Goal: Transaction & Acquisition: Purchase product/service

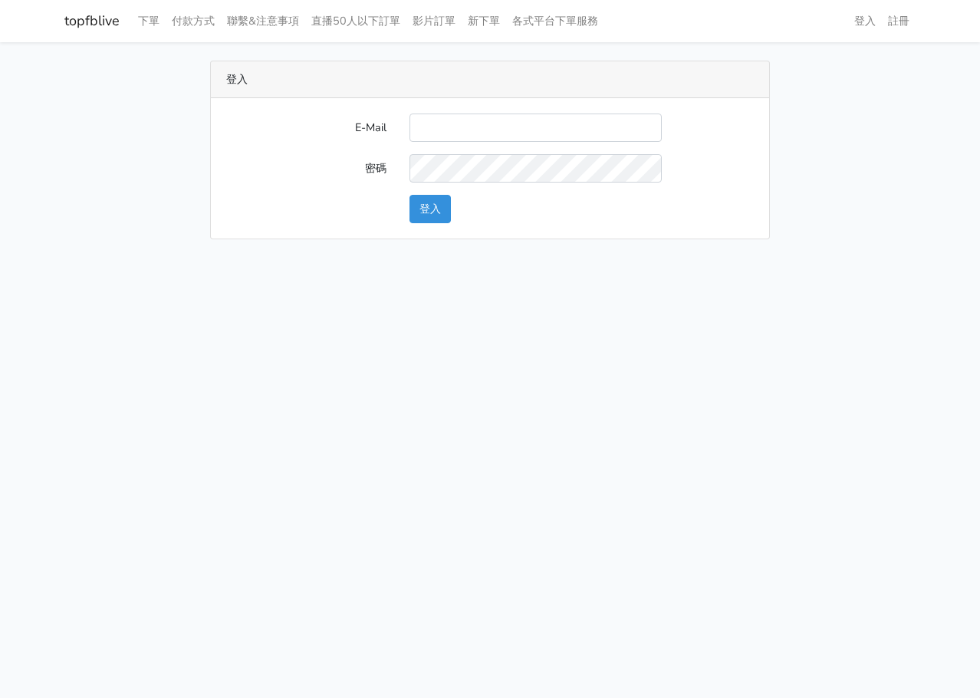
drag, startPoint x: 0, startPoint y: 0, endPoint x: 440, endPoint y: 142, distance: 462.5
click at [440, 142] on input "E-Mail" at bounding box center [536, 128] width 252 height 28
click at [456, 119] on input "E-Mail" at bounding box center [536, 128] width 252 height 28
click at [492, 137] on input "E-Mail" at bounding box center [536, 128] width 252 height 28
click at [865, 258] on html "topfblive 下單 付款方式 聯繫&注意事項 直播50人以下訂單 影片訂單 新下單 各式平台下單服務 登入 註冊" at bounding box center [490, 129] width 980 height 258
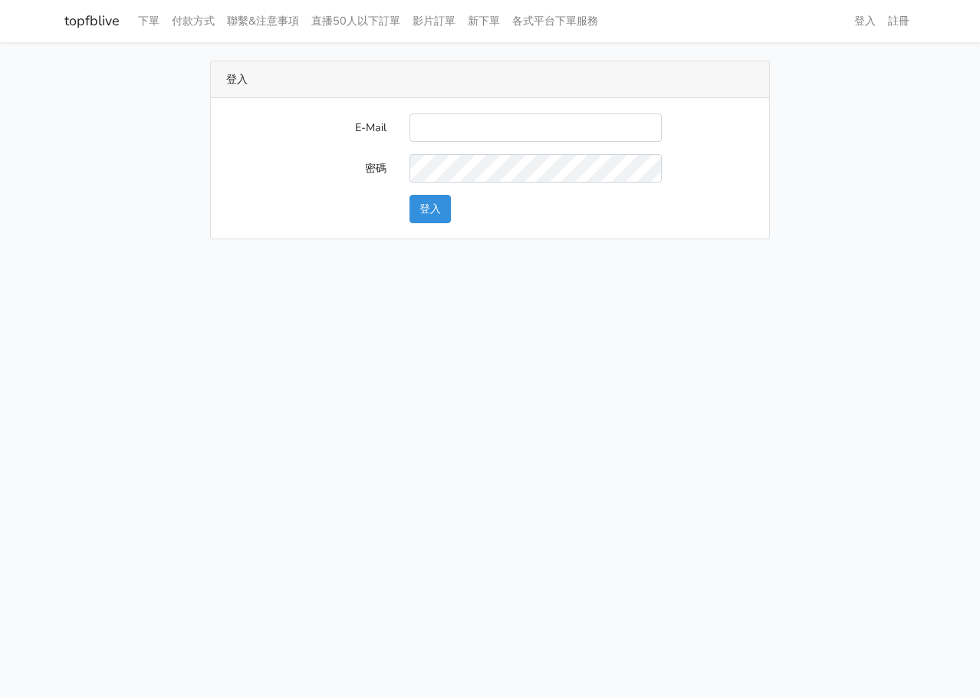
click at [564, 112] on div "E-Mail 密碼 登入" at bounding box center [490, 168] width 558 height 140
click at [564, 125] on input "E-Mail" at bounding box center [536, 128] width 252 height 28
type input "L123572232@gmail.com"
click at [450, 212] on button "登入" at bounding box center [430, 209] width 41 height 28
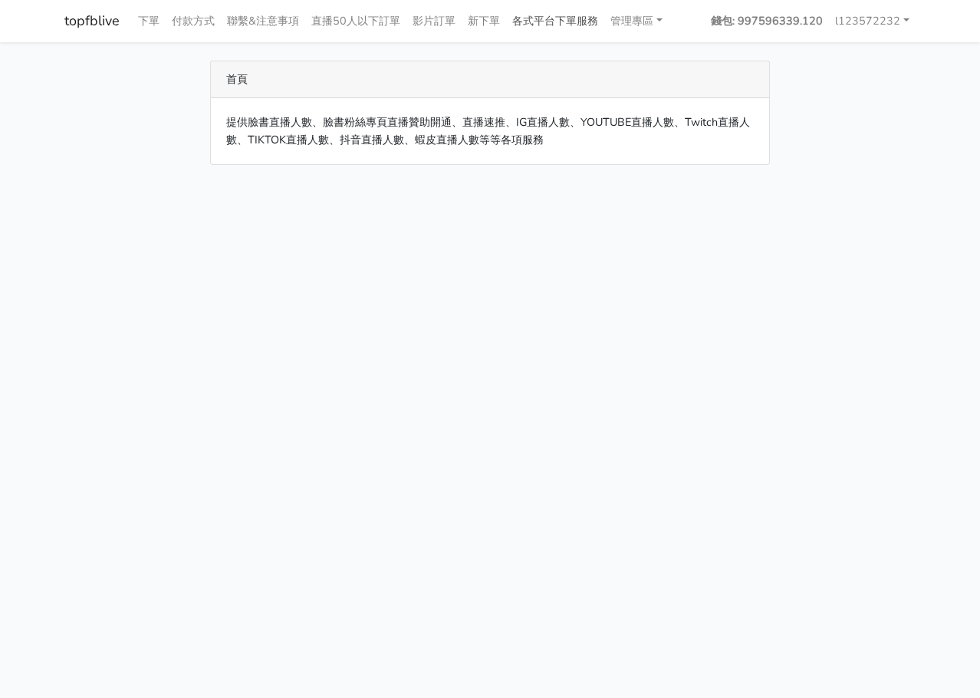
click at [564, 15] on link "各式平台下單服務" at bounding box center [555, 21] width 98 height 30
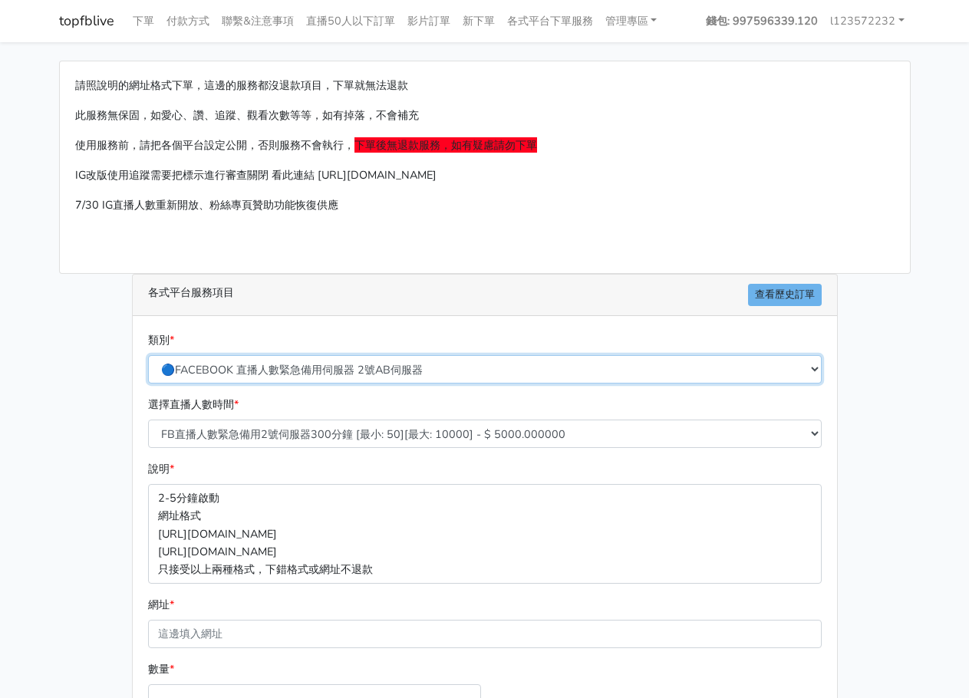
click at [375, 370] on select "🔵FACEBOOK 直播人數緊急備用伺服器 2號AB伺服器 🔵FACEBOOK 網軍專用貼文留言 安全保密 🔵9/30 FACEBOOK 直播人數緩慢進場緩慢…" at bounding box center [484, 369] width 673 height 28
drag, startPoint x: 51, startPoint y: 345, endPoint x: 166, endPoint y: 394, distance: 125.8
click at [54, 346] on div "請照說明的網址格式下單，這邊的服務都沒退款項目，下單就無法退款 此服務無保固，如愛心、讚、追蹤、觀看次數等等，如有掉落，不會補充 使用服務前，請把各個平台設定…" at bounding box center [485, 455] width 874 height 789
click at [202, 410] on label "選擇直播人數時間 *" at bounding box center [193, 405] width 91 height 18
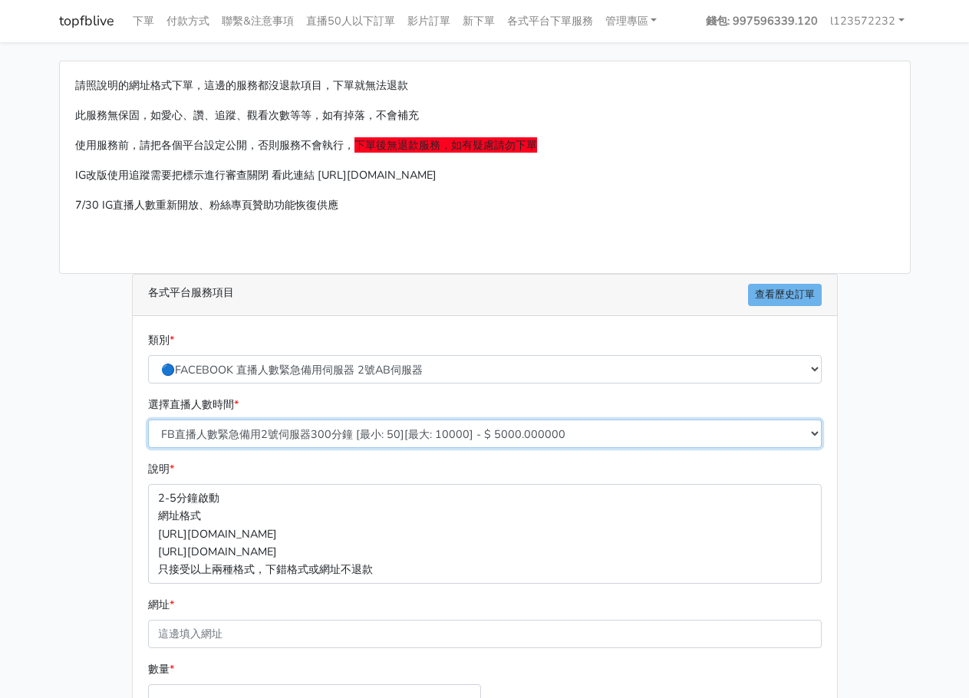
click at [202, 420] on select "FB直播人數緊急備用2號伺服器300分鐘 [最小: 50][最大: 10000] - $ 5000.000000 FB直播人數緊急備用2號伺服器60分鐘 [最…" at bounding box center [484, 434] width 673 height 28
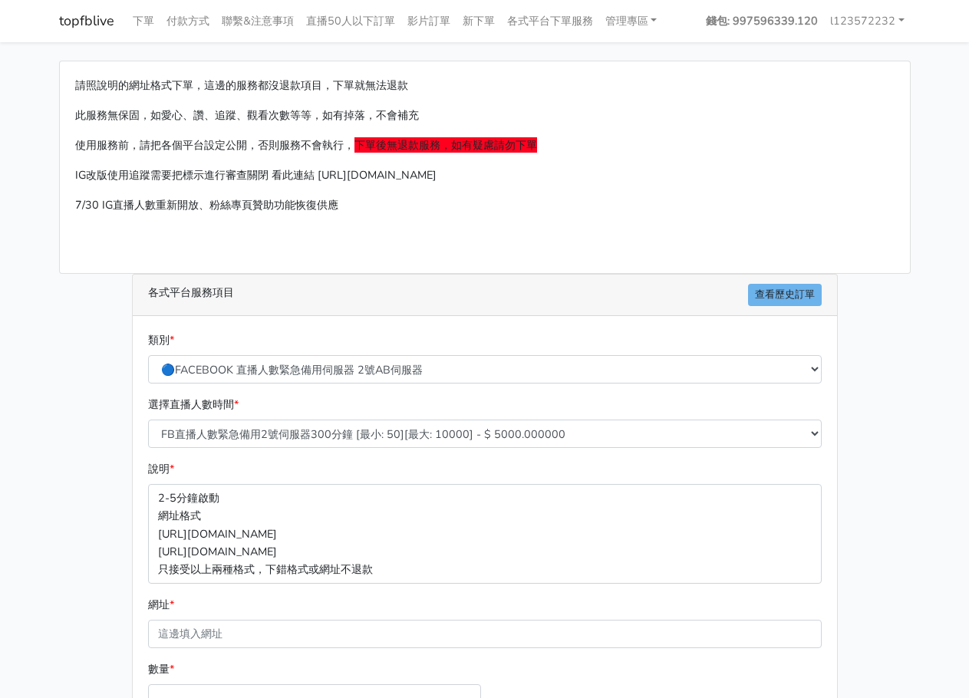
click at [203, 417] on div "選擇直播人數時間 * FB直播人數緊急備用2號伺服器300分鐘 [最小: 50][最大: 10000] - $ 5000.000000 FB直播人數緊急備用2…" at bounding box center [484, 422] width 681 height 52
click at [203, 418] on div "選擇直播人數時間 * FB直播人數緊急備用2號伺服器300分鐘 [最小: 50][最大: 10000] - $ 5000.000000 FB直播人數緊急備用2…" at bounding box center [484, 422] width 681 height 52
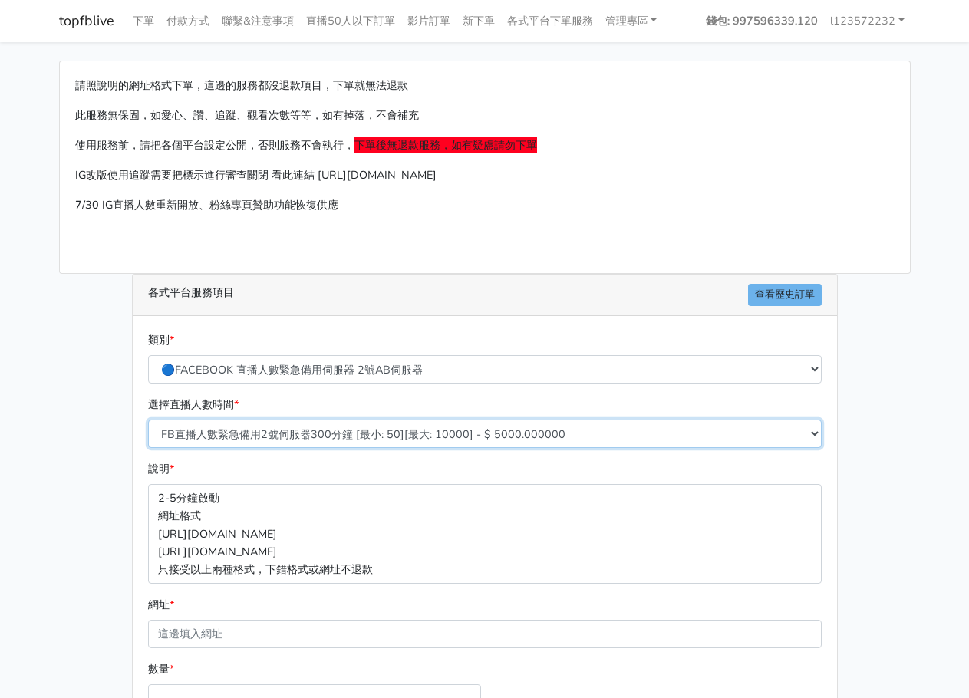
click at [206, 429] on select "FB直播人數緊急備用2號伺服器300分鐘 [最小: 50][最大: 10000] - $ 5000.000000 FB直播人數緊急備用2號伺服器60分鐘 [最…" at bounding box center [484, 434] width 673 height 28
click at [148, 420] on select "FB直播人數緊急備用2號伺服器300分鐘 [最小: 50][最大: 10000] - $ 5000.000000 FB直播人數緊急備用2號伺服器60分鐘 [最…" at bounding box center [484, 434] width 673 height 28
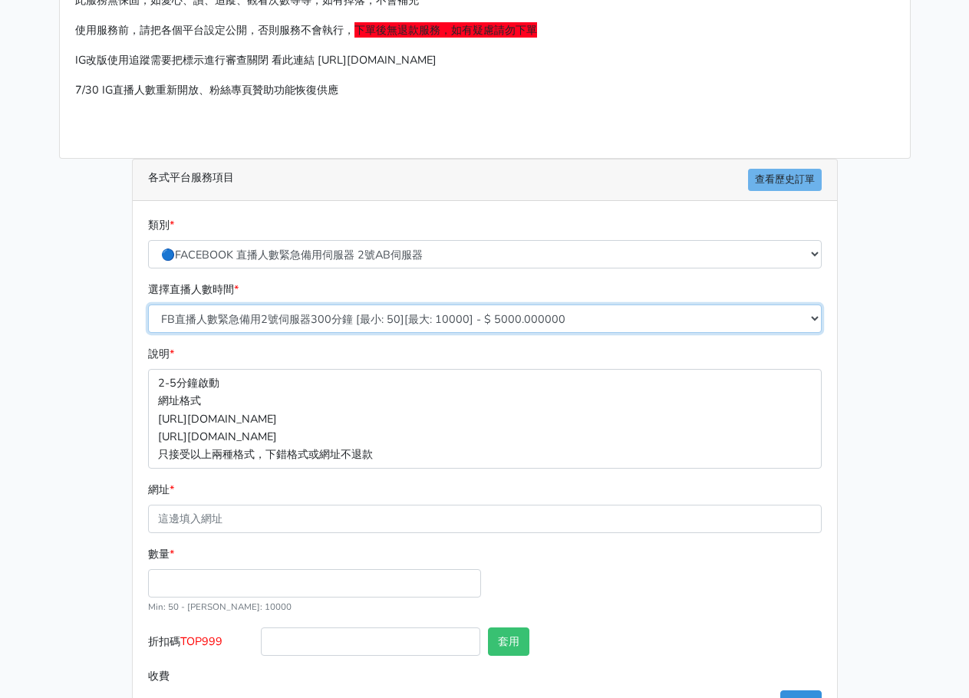
scroll to position [170, 0]
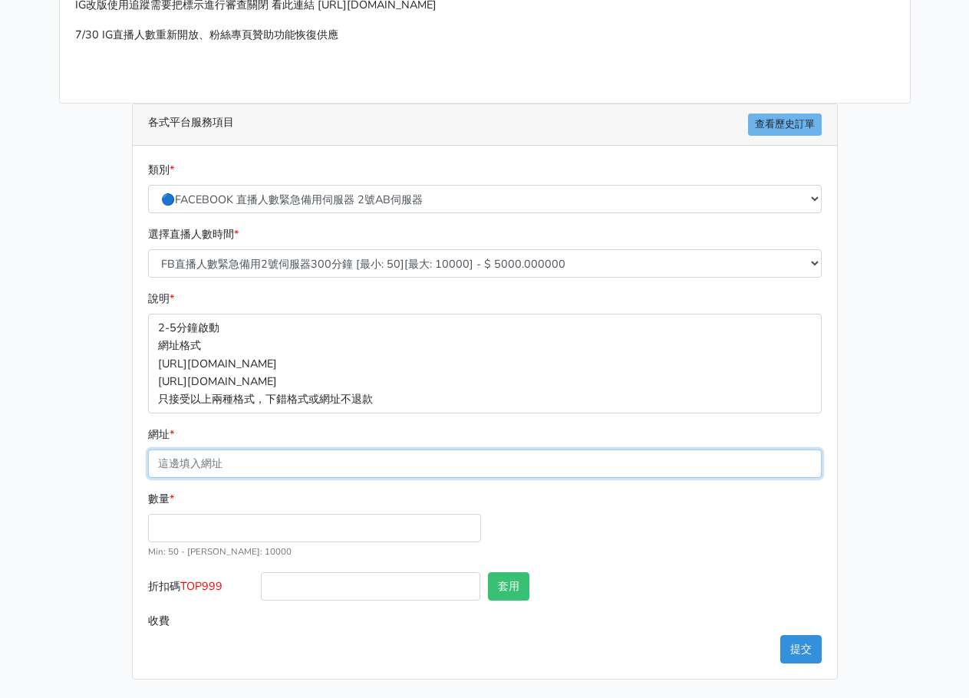
click at [326, 458] on input "網址 *" at bounding box center [484, 463] width 673 height 28
paste input "[URL][DOMAIN_NAME]"
type input "[URL][DOMAIN_NAME]"
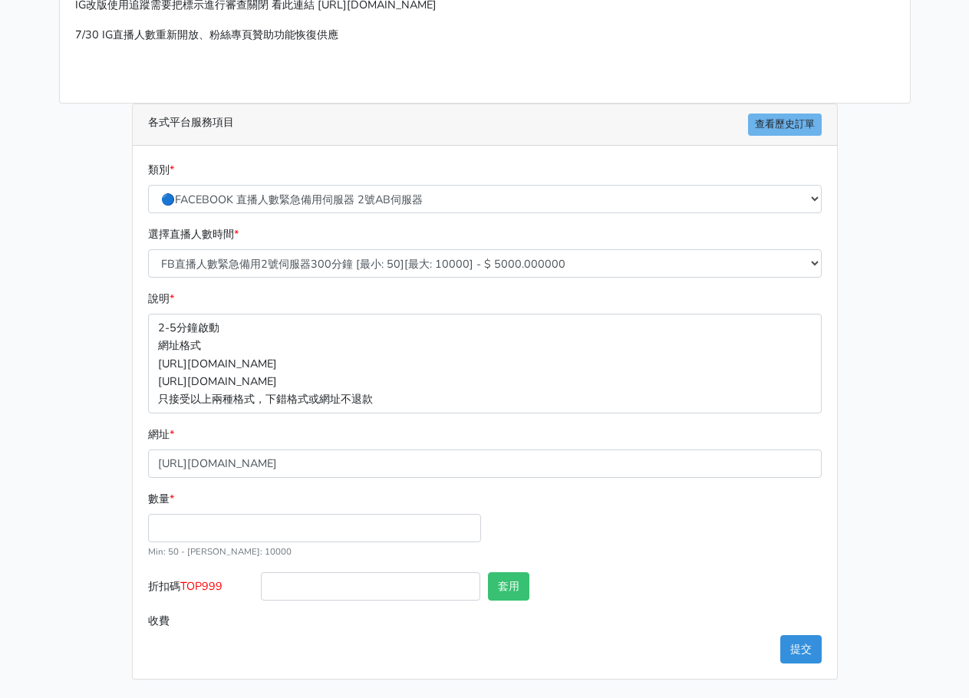
click at [212, 545] on small "Min: 50 - [PERSON_NAME]: 10000" at bounding box center [219, 551] width 143 height 12
drag, startPoint x: 238, startPoint y: 545, endPoint x: 243, endPoint y: 533, distance: 12.7
click at [239, 544] on div "數量 * Min: 50 - [PERSON_NAME]: 10000" at bounding box center [314, 525] width 341 height 70
click at [243, 533] on input "數量 *" at bounding box center [314, 528] width 333 height 28
type input "150"
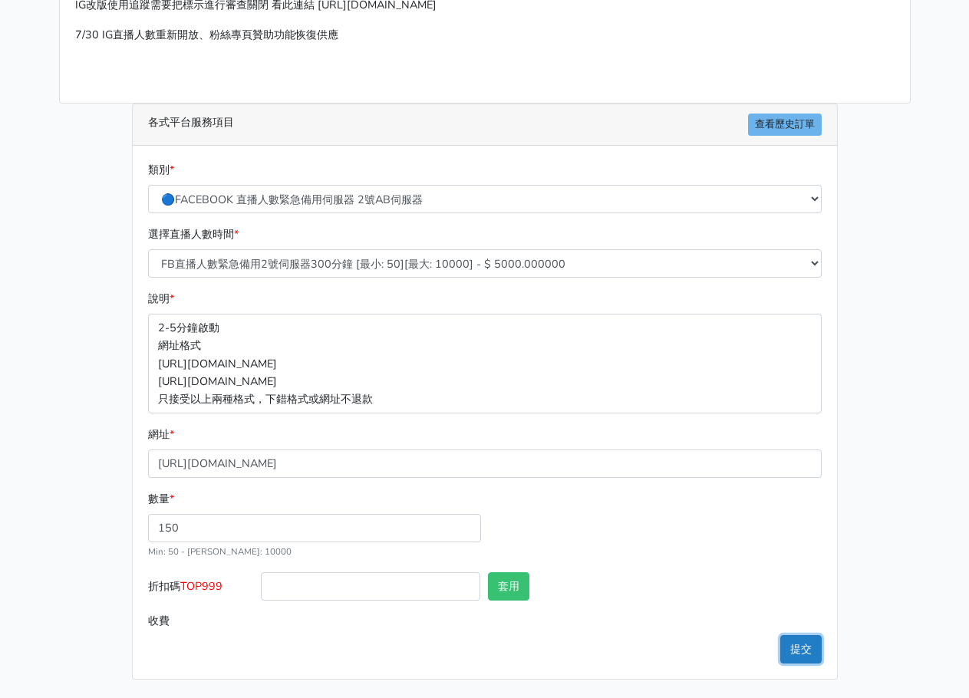
type input "750.000"
click at [784, 660] on button "提交" at bounding box center [800, 649] width 41 height 28
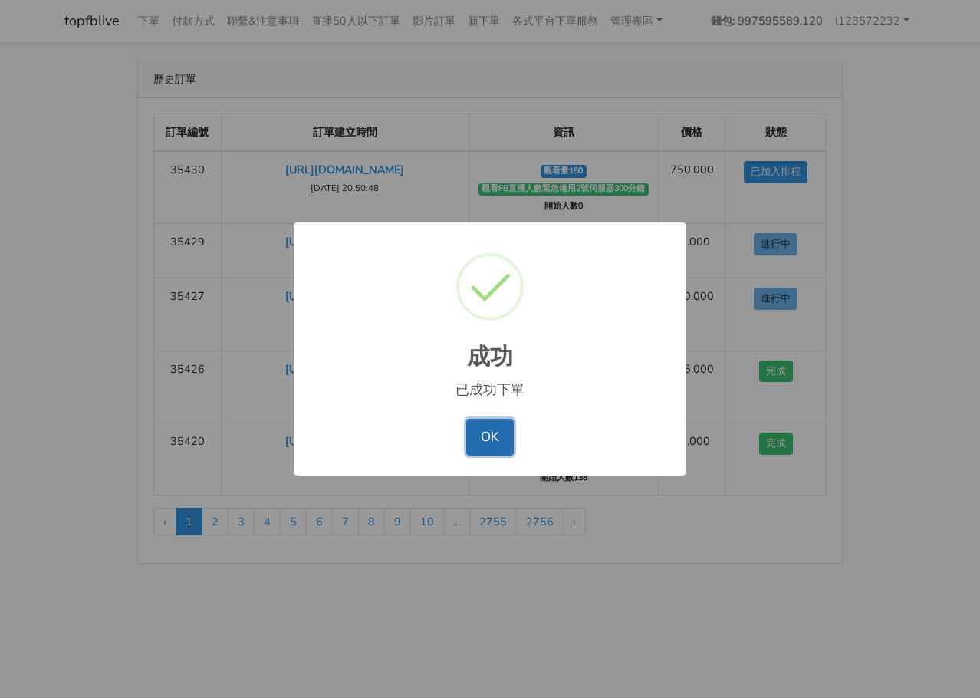
click at [481, 450] on button "OK" at bounding box center [489, 437] width 47 height 37
